Goal: Information Seeking & Learning: Find specific fact

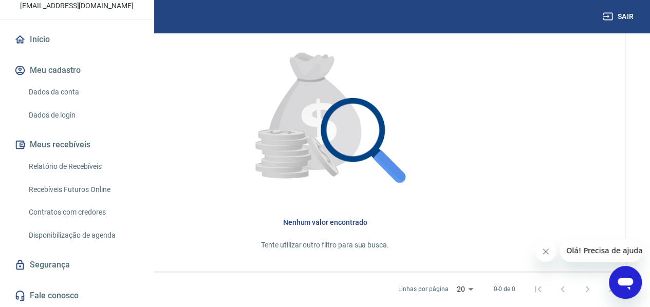
scroll to position [341, 0]
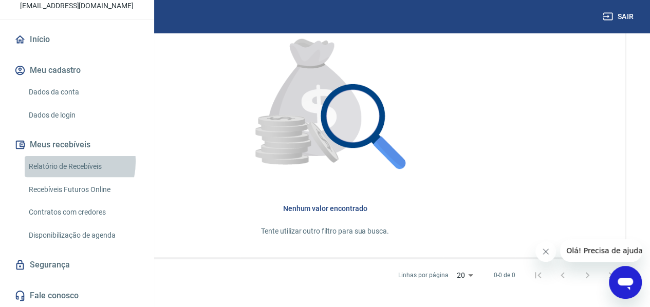
click at [58, 162] on link "Relatório de Recebíveis" at bounding box center [83, 166] width 117 height 21
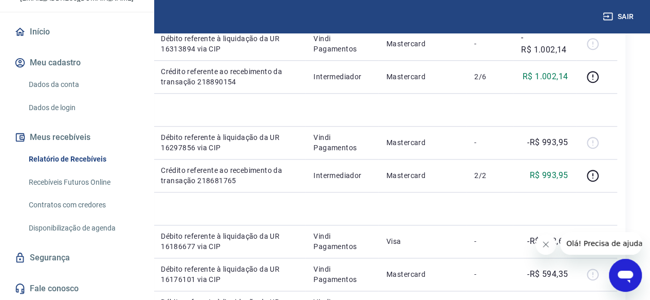
scroll to position [462, 0]
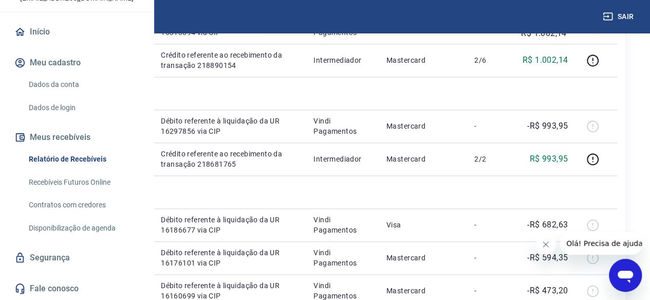
drag, startPoint x: 297, startPoint y: 92, endPoint x: 252, endPoint y: 94, distance: 45.2
copy p "762936404"
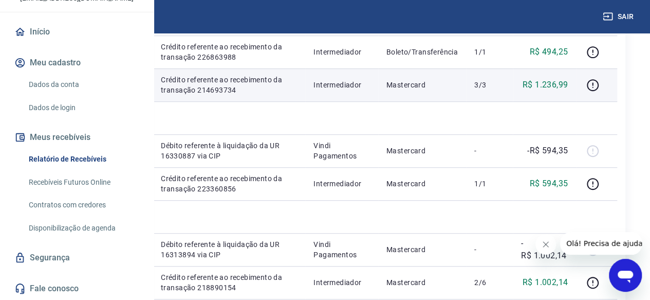
scroll to position [206, 0]
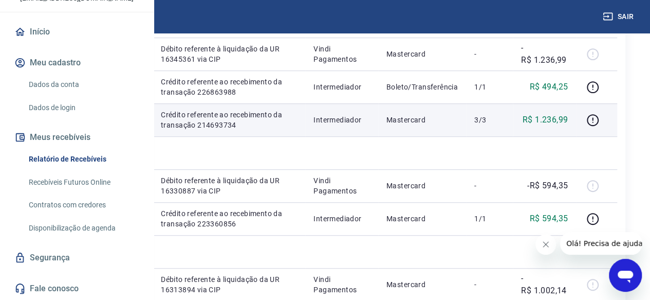
drag, startPoint x: 291, startPoint y: 191, endPoint x: 253, endPoint y: 191, distance: 38.5
click at [153, 136] on td "733902931" at bounding box center [124, 119] width 55 height 33
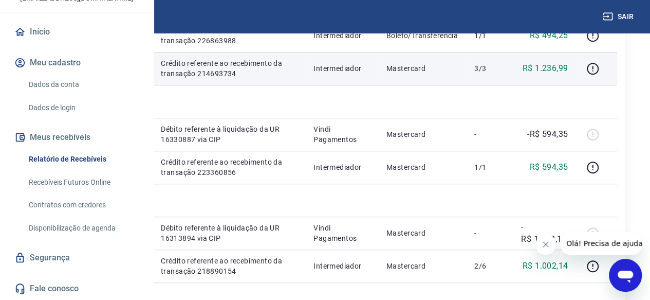
scroll to position [257, 0]
copy p "733902931"
click at [153, 85] on td "733902931" at bounding box center [124, 68] width 55 height 33
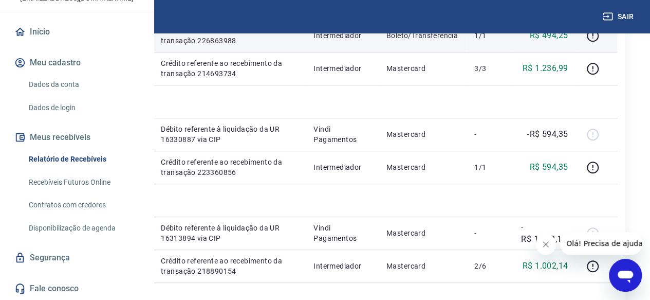
drag, startPoint x: 294, startPoint y: 79, endPoint x: 251, endPoint y: 79, distance: 43.2
click at [153, 52] on td "773805352" at bounding box center [124, 35] width 55 height 33
copy p "773805352"
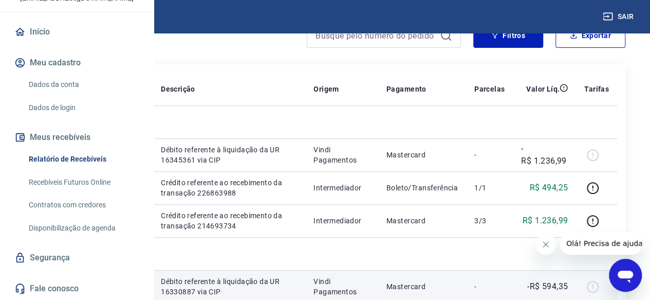
scroll to position [103, 0]
